Goal: Entertainment & Leisure: Consume media (video, audio)

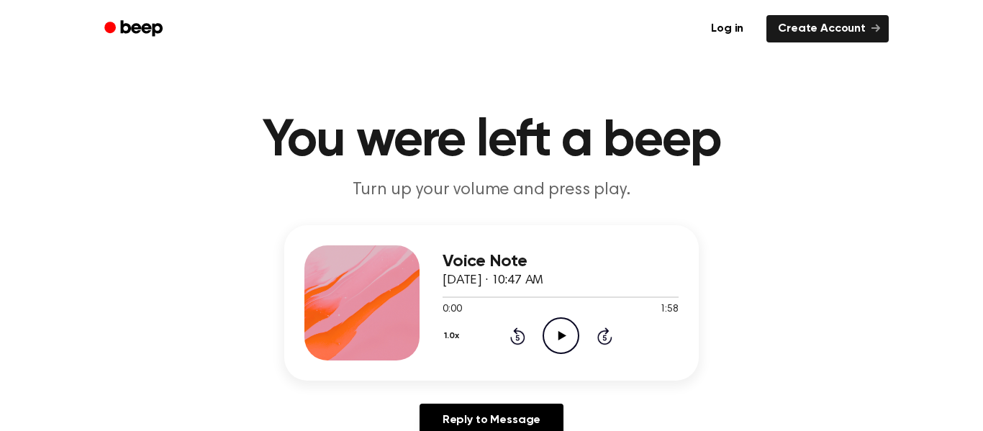
click at [558, 336] on icon at bounding box center [562, 335] width 8 height 9
click at [565, 342] on icon "Pause Audio" at bounding box center [561, 335] width 37 height 37
click at [556, 332] on icon "Play Audio" at bounding box center [561, 335] width 37 height 37
click at [556, 335] on icon "Pause Audio" at bounding box center [561, 335] width 37 height 37
